Goal: Navigation & Orientation: Understand site structure

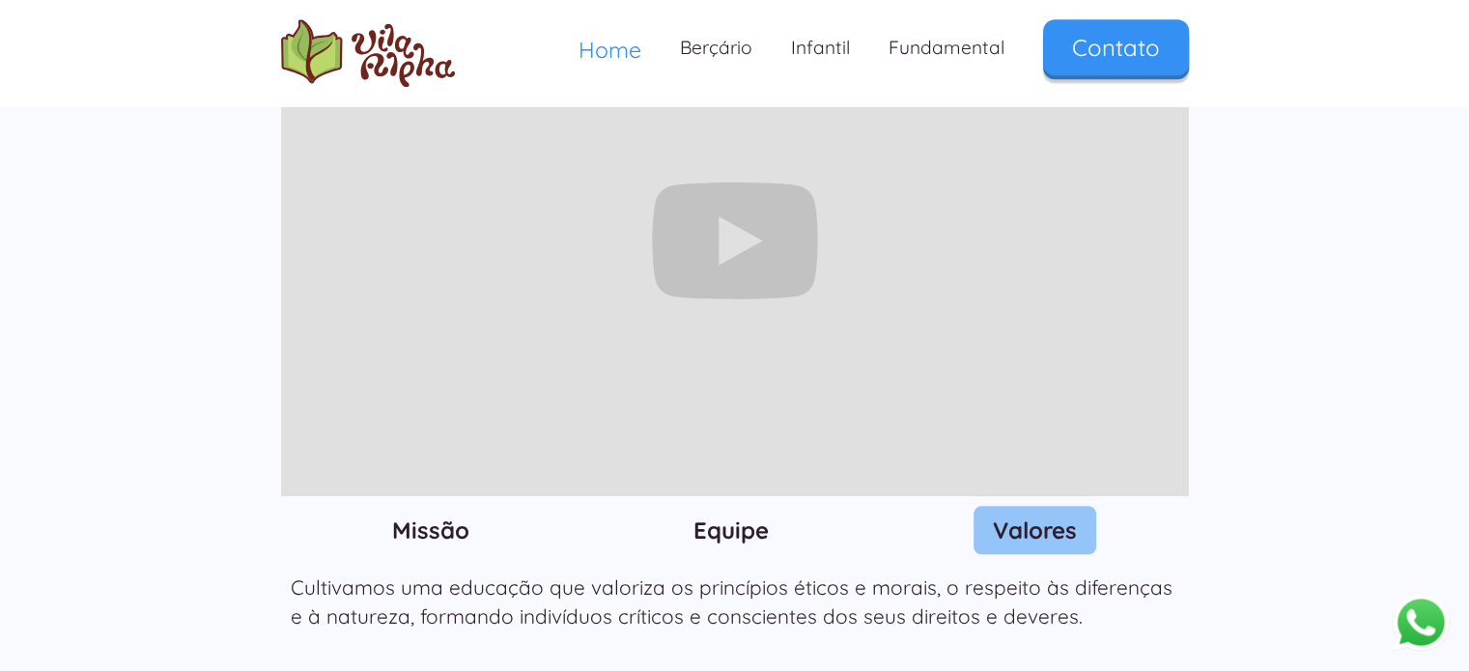
scroll to position [1835, 0]
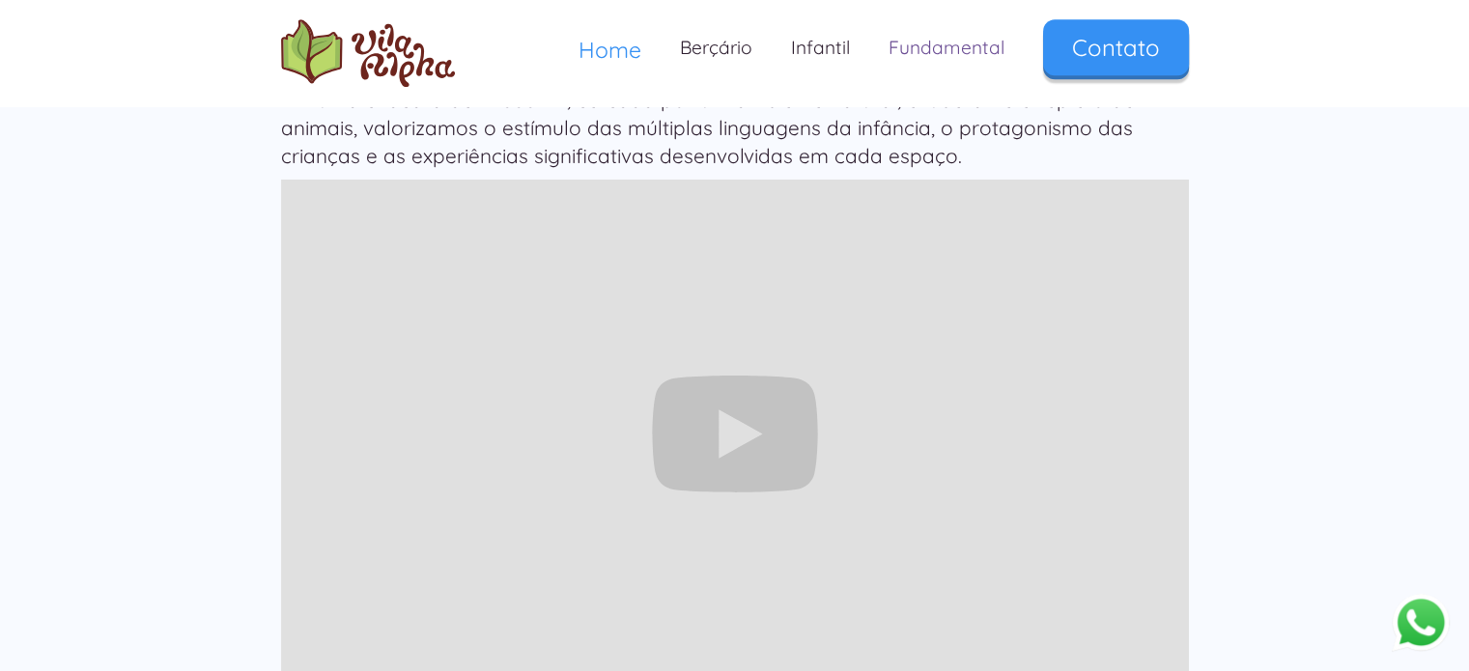
click at [943, 45] on link "Fundamental" at bounding box center [946, 47] width 155 height 57
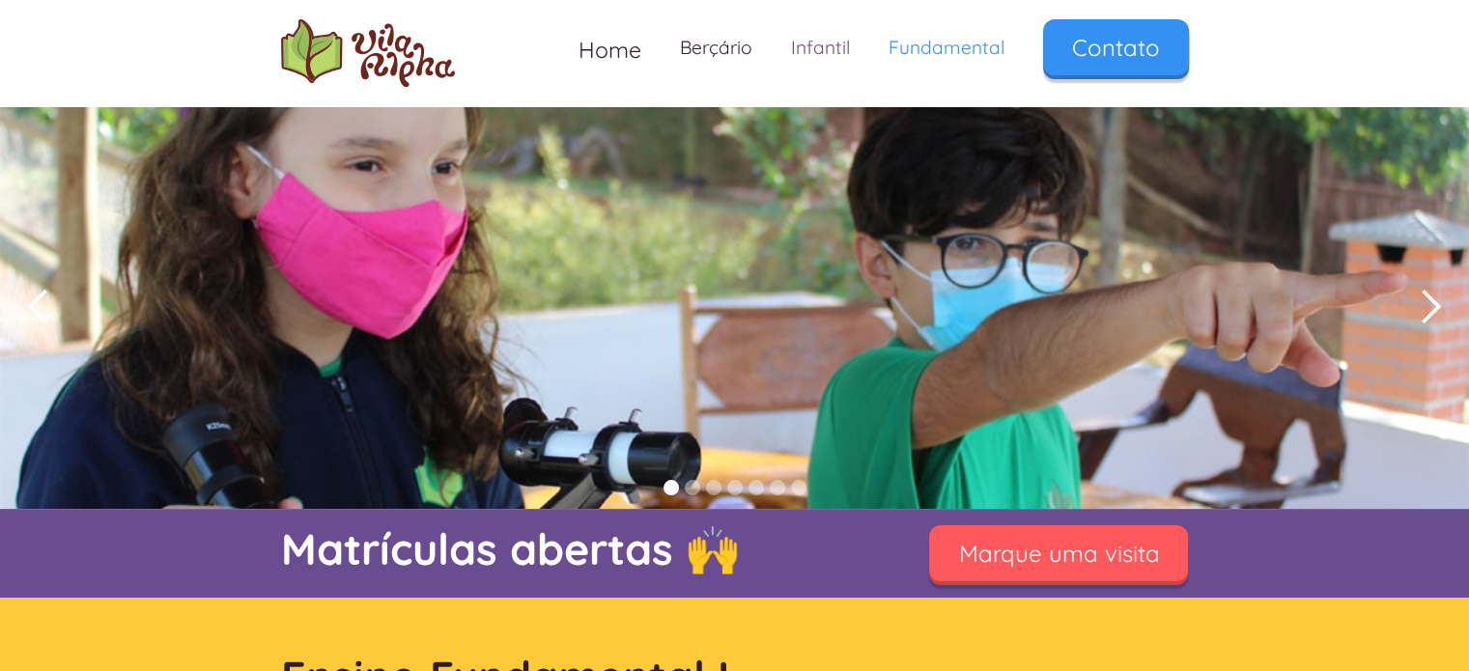
click at [814, 49] on link "Infantil" at bounding box center [821, 47] width 98 height 57
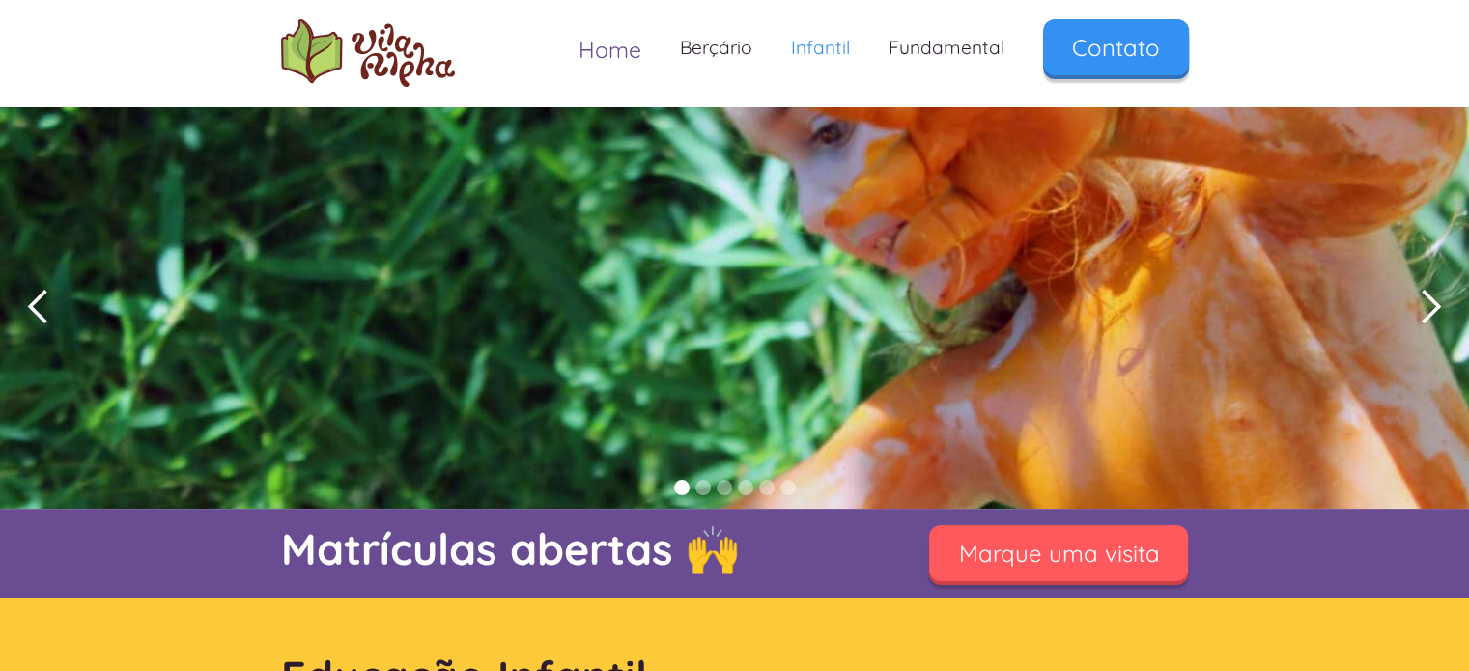
click at [618, 60] on span "Home" at bounding box center [610, 50] width 63 height 28
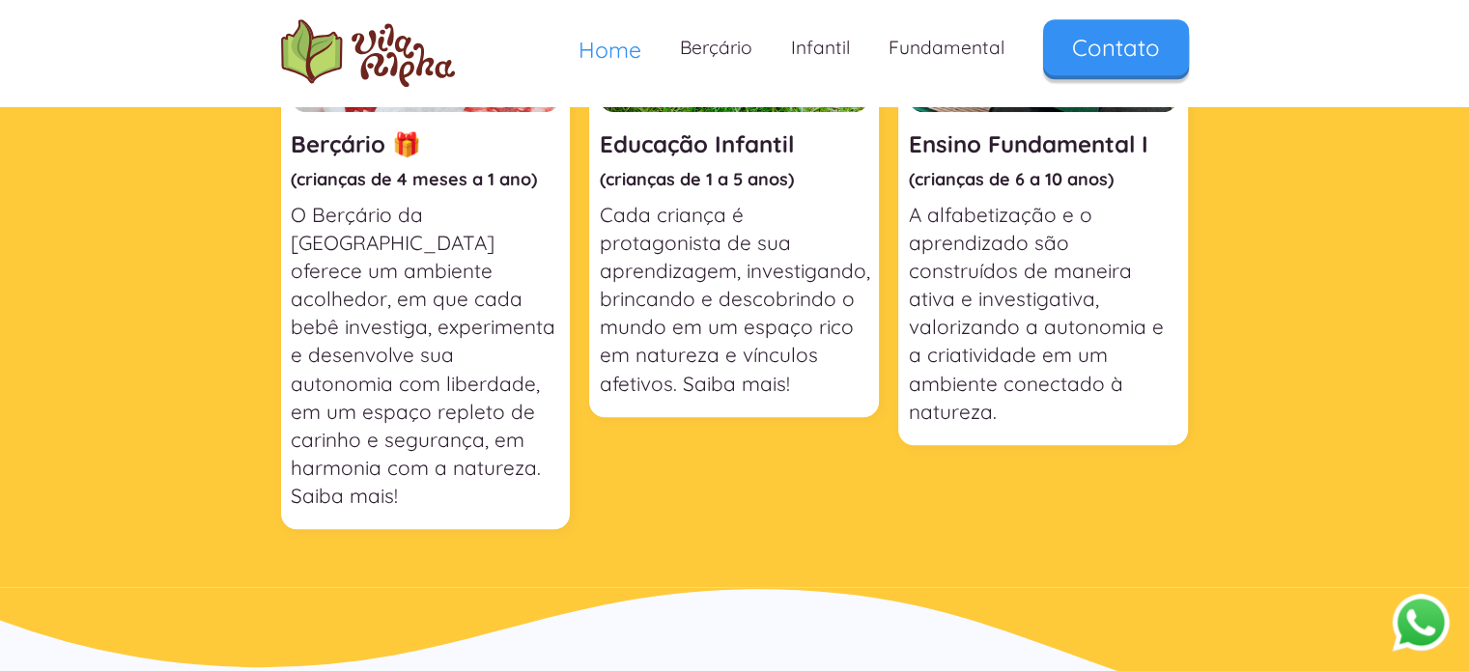
scroll to position [966, 0]
